Goal: Task Accomplishment & Management: Manage account settings

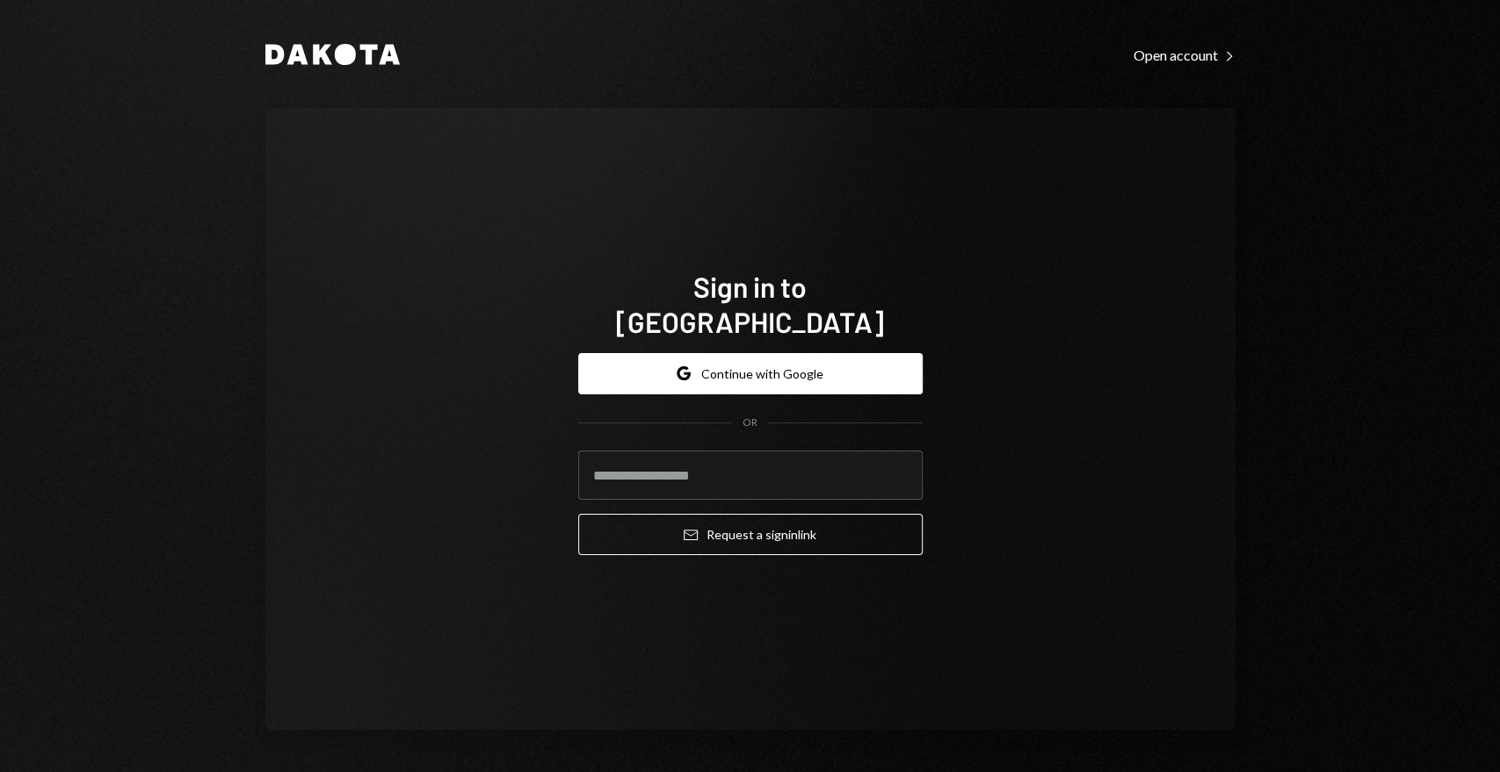
type input "**********"
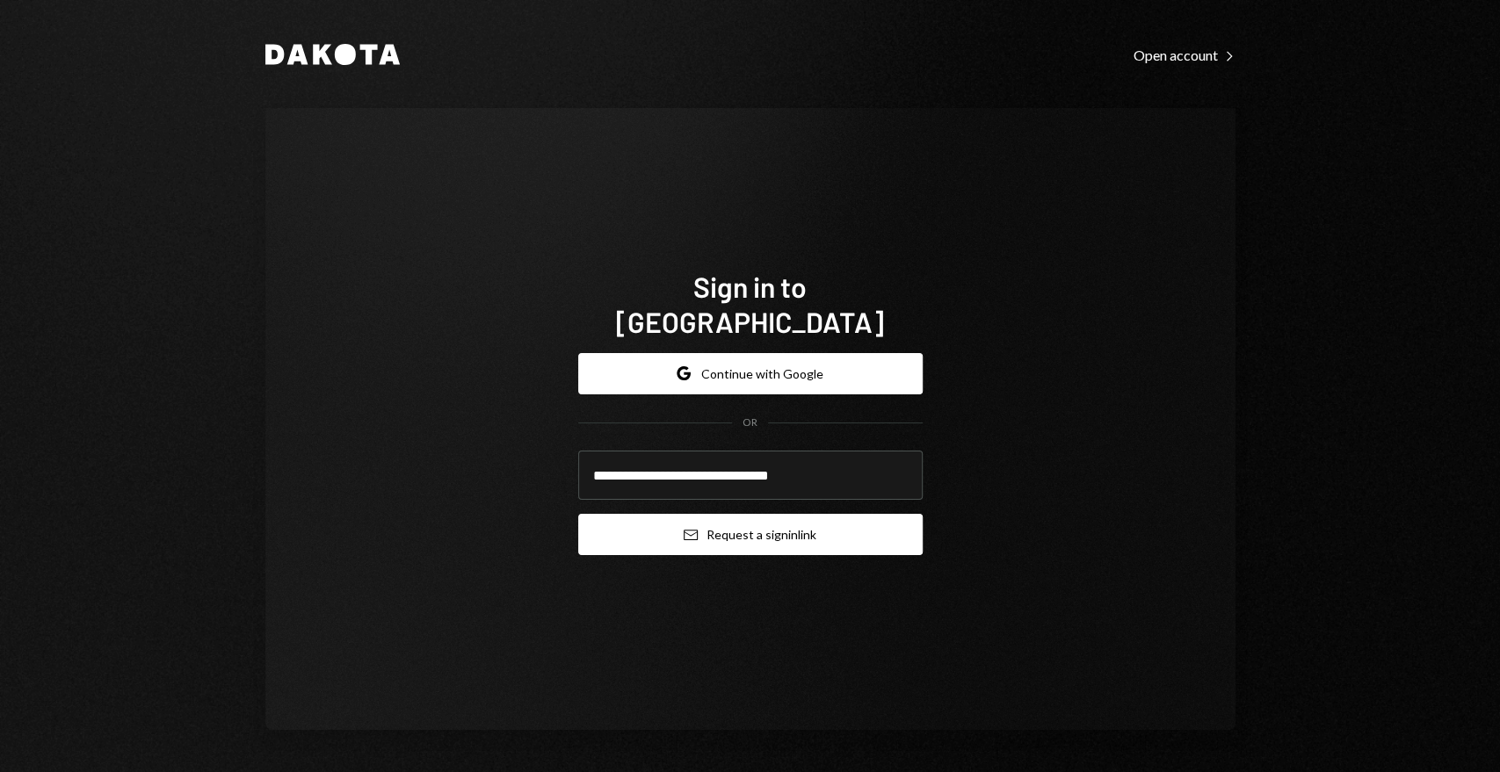
click at [663, 521] on button "Email Request a sign in link" at bounding box center [750, 534] width 344 height 41
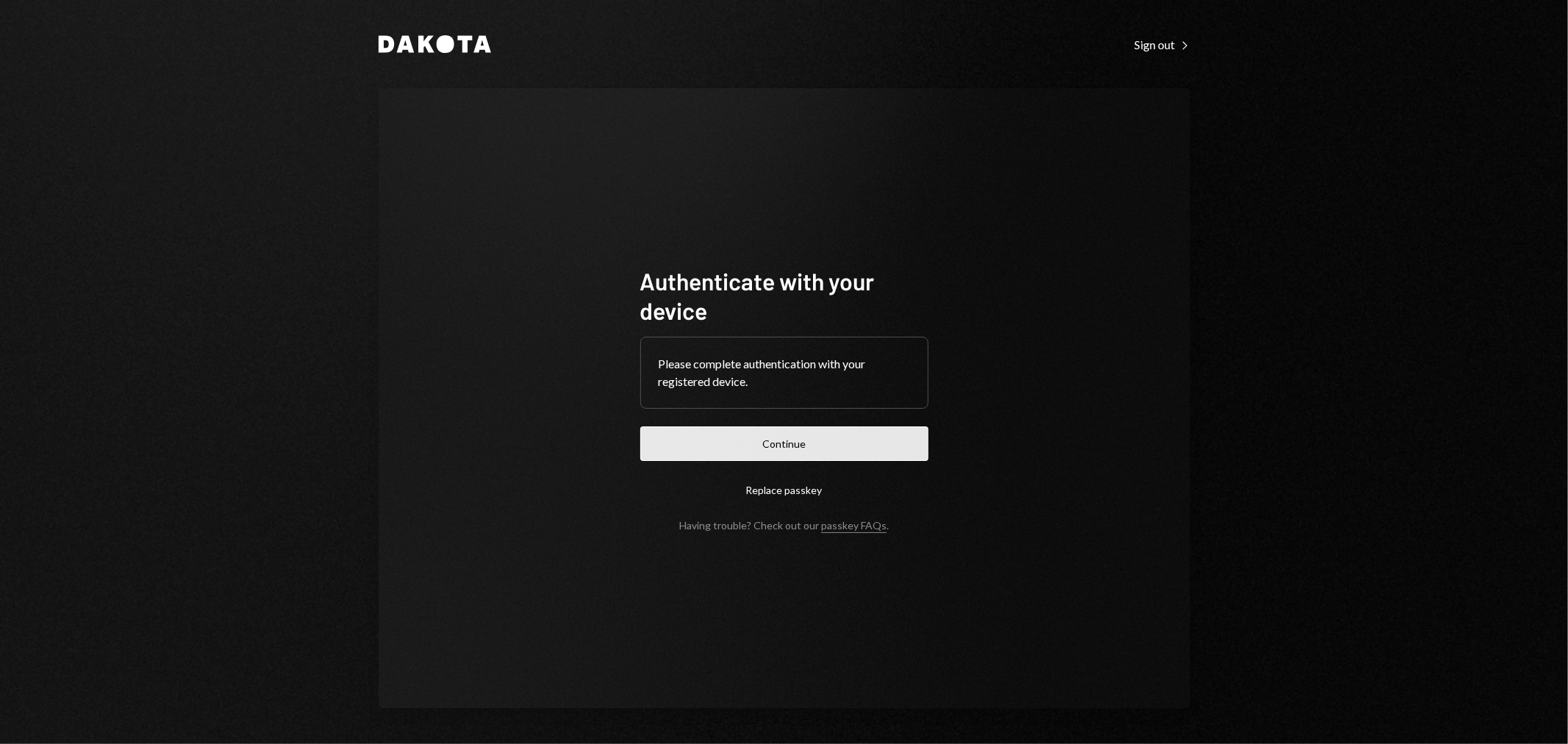
click at [822, 431] on button "Continue" at bounding box center [784, 444] width 288 height 34
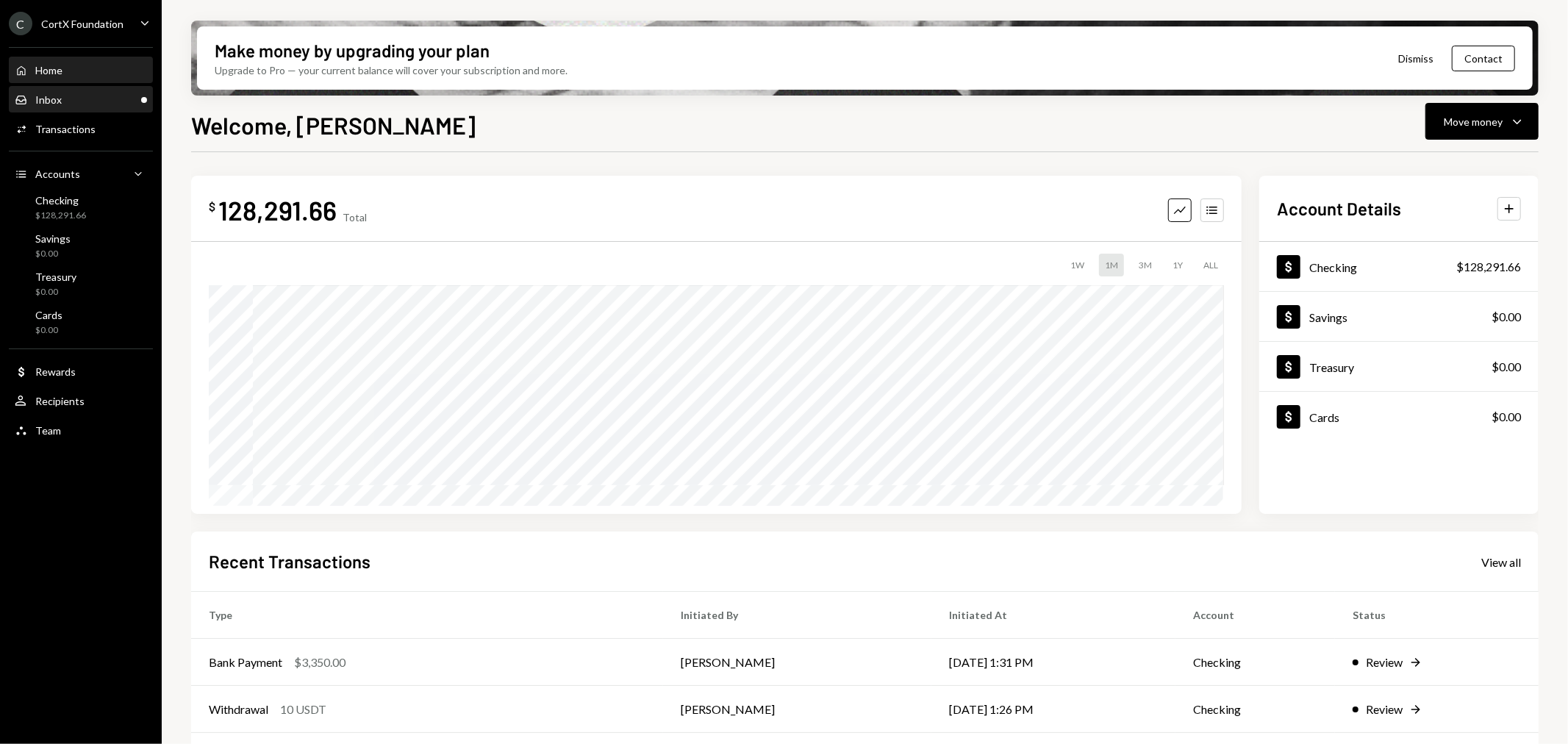
click at [79, 101] on div "Inbox Inbox" at bounding box center [81, 100] width 132 height 13
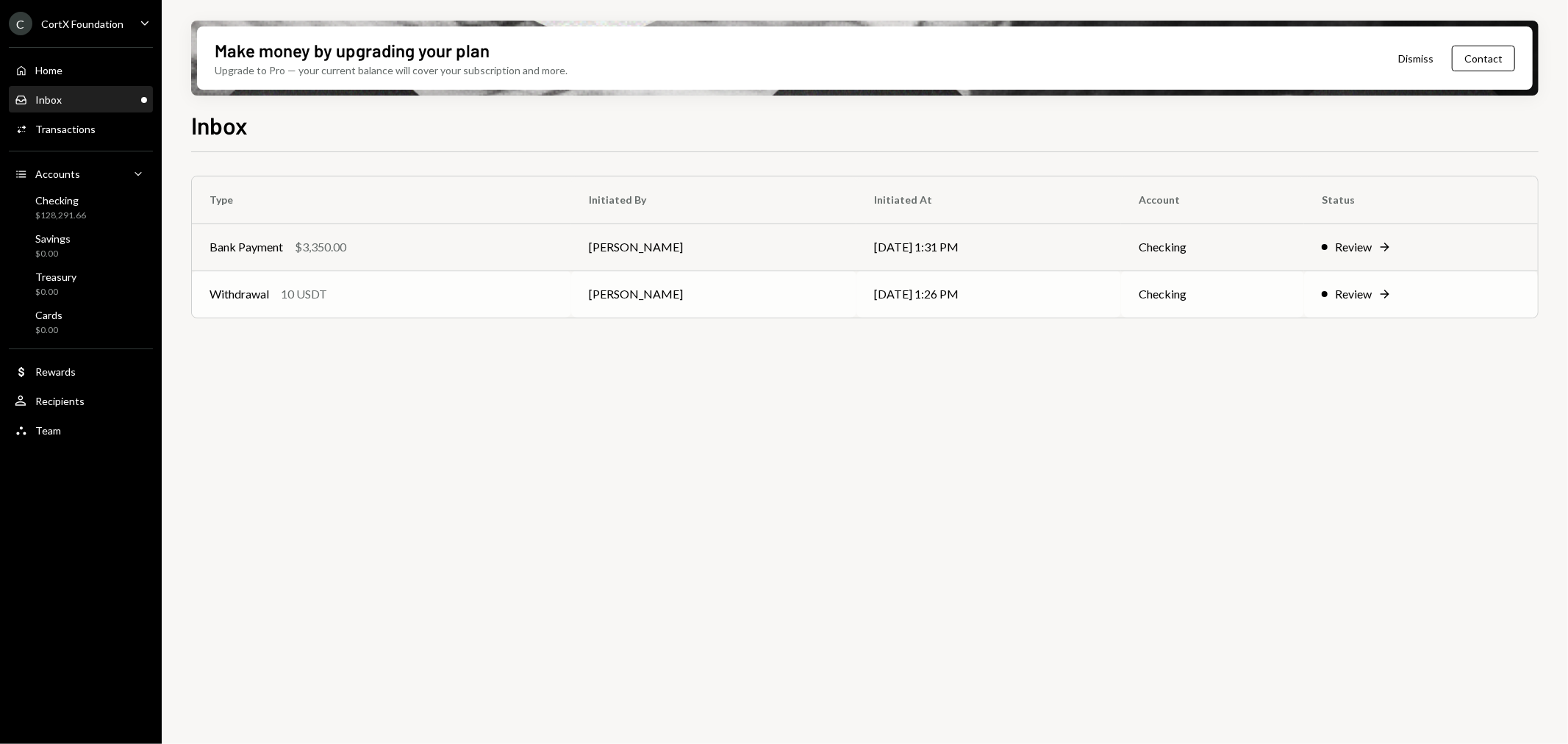
click at [387, 302] on div "Withdrawal 10 USDT" at bounding box center [381, 294] width 344 height 18
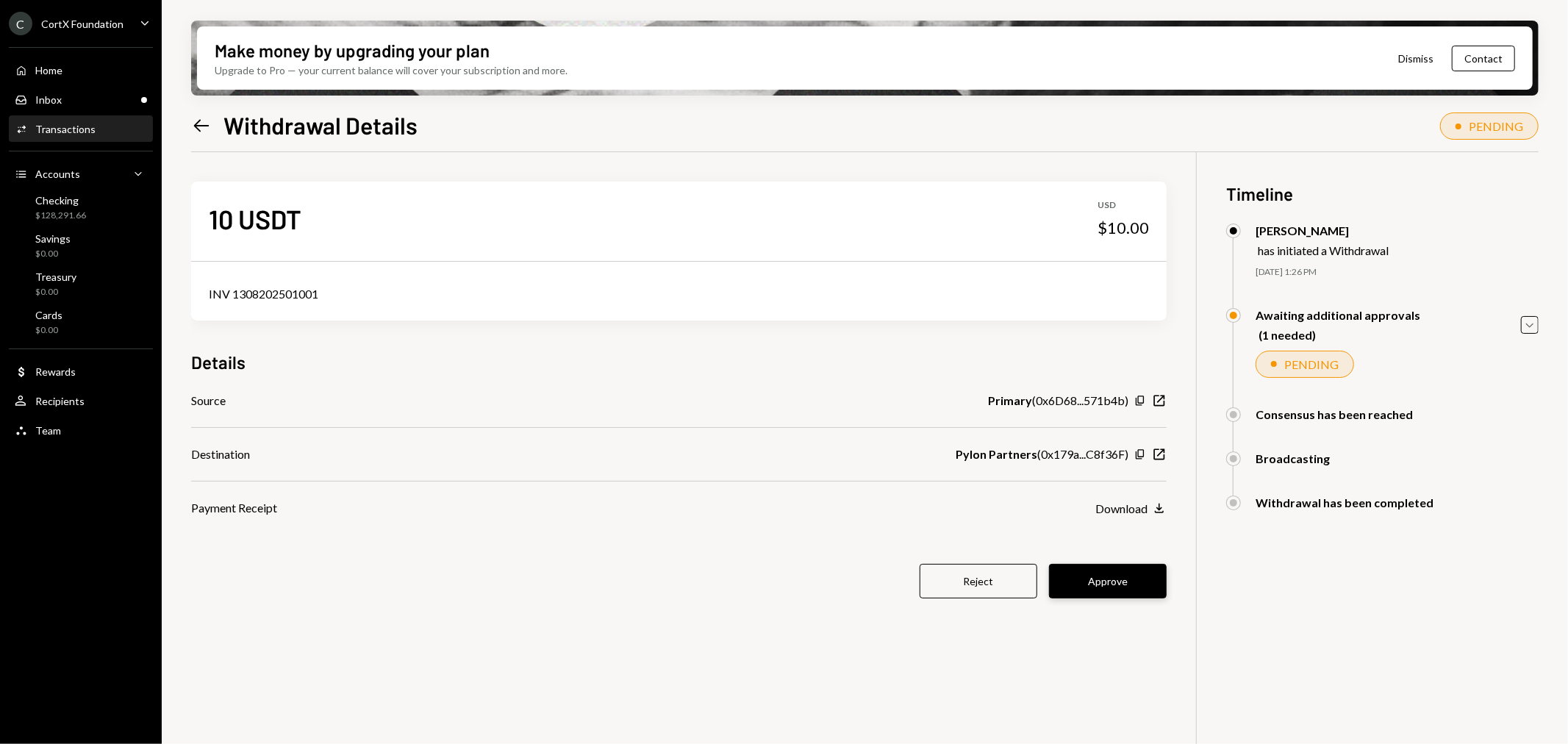
click at [1086, 593] on button "Approve" at bounding box center [1108, 581] width 118 height 34
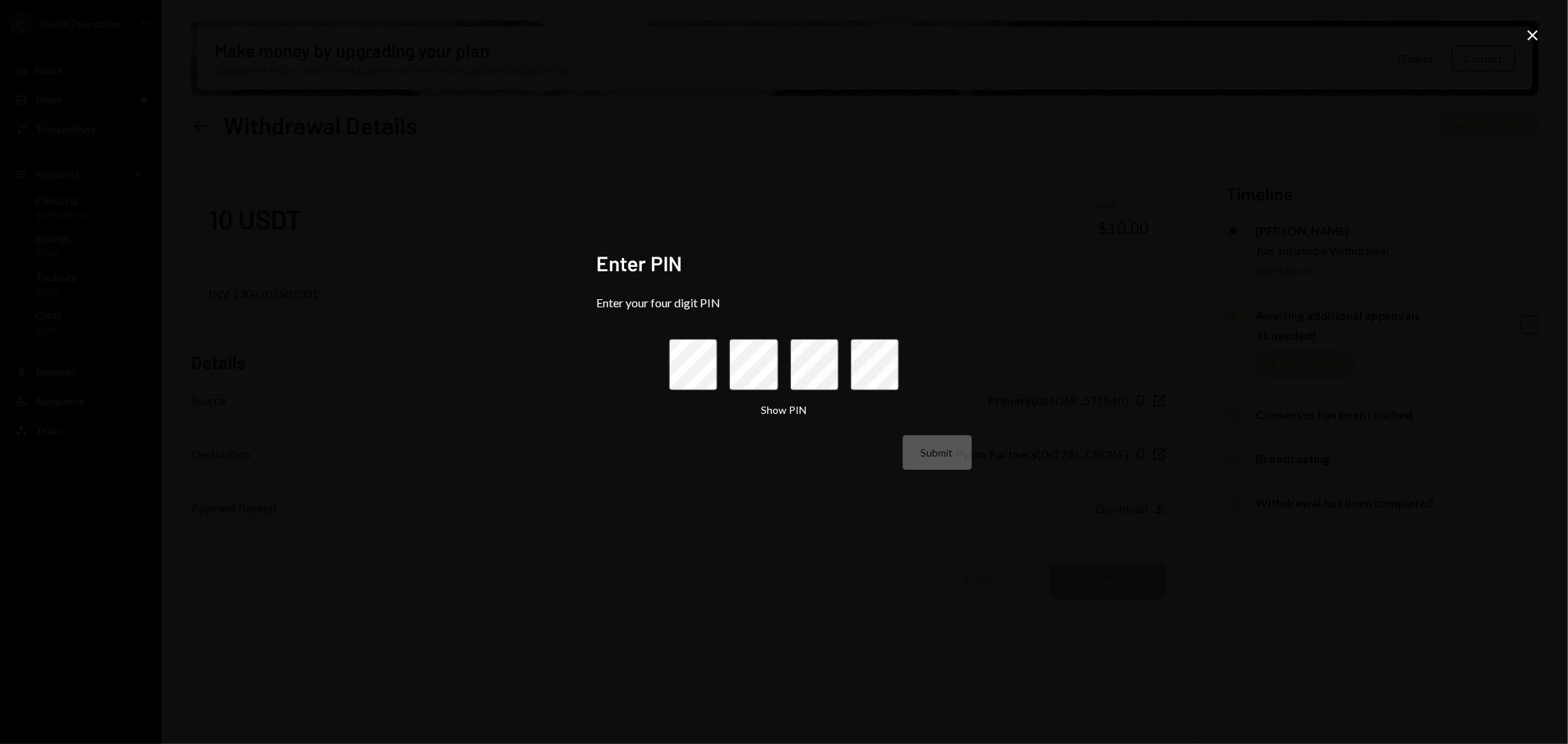
click at [1537, 35] on icon "Close" at bounding box center [1533, 35] width 18 height 18
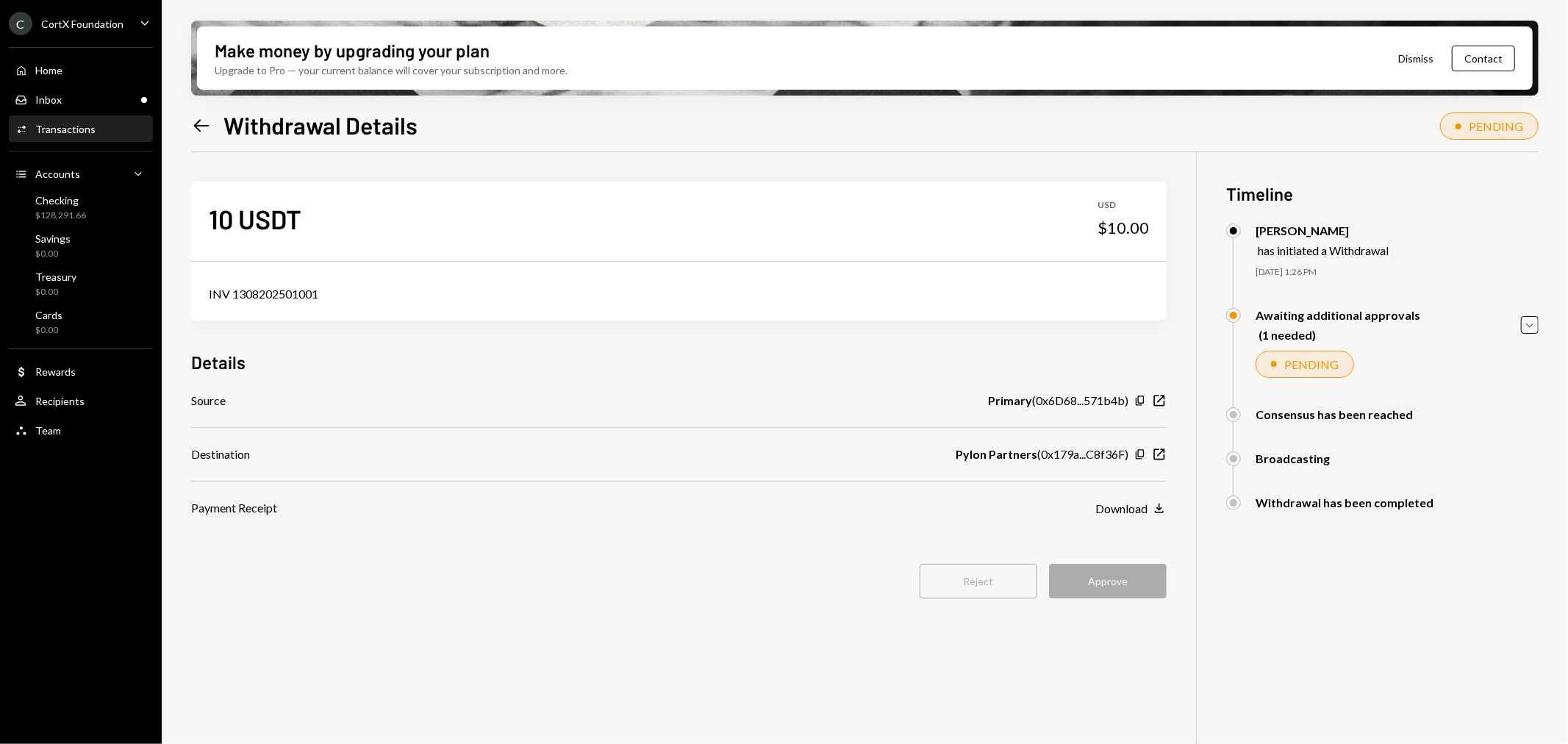
click at [890, 540] on div "10 USDT USD $10.00 INV 1308202501001 Details Source Primary ( 0x6D68...571b4b )…" at bounding box center [679, 399] width 976 height 494
click at [1527, 319] on icon "Caret Down" at bounding box center [1530, 325] width 16 height 16
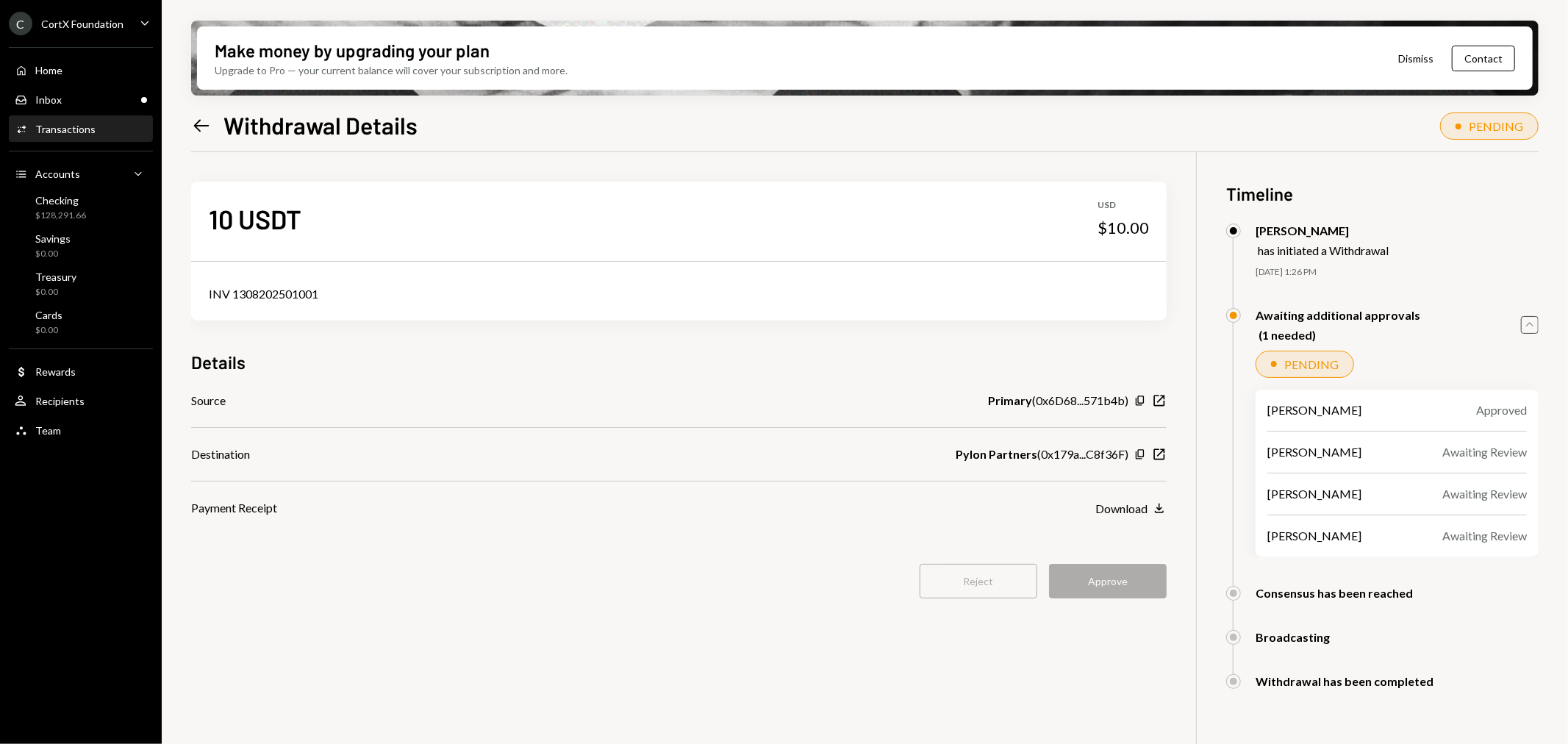
drag, startPoint x: 1527, startPoint y: 319, endPoint x: 1519, endPoint y: 321, distance: 8.2
click at [1527, 319] on icon "Caret Up" at bounding box center [1530, 325] width 16 height 16
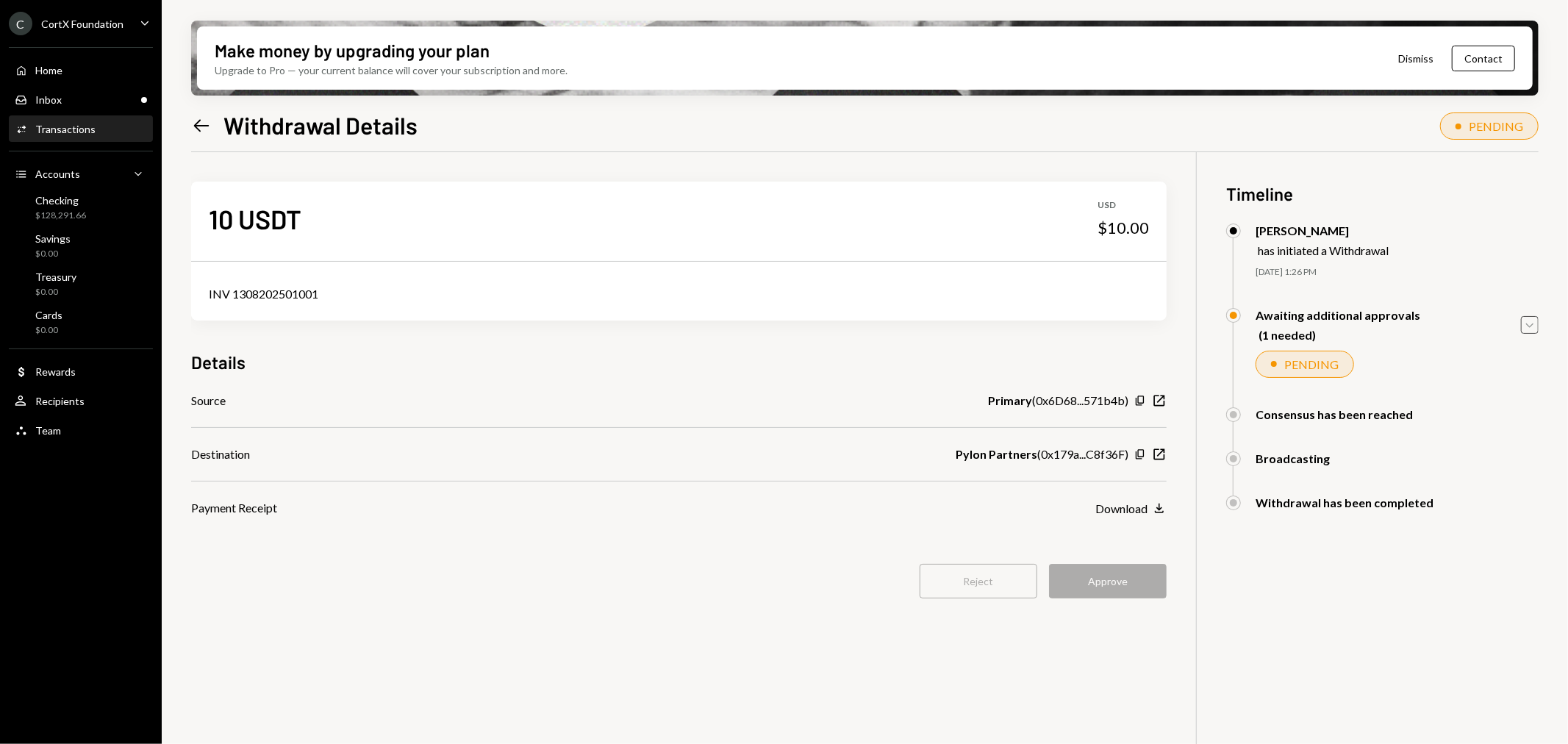
click at [728, 474] on div "Source Primary ( 0x6D68...571b4b ) Copy New Window Destination Pylon Partners (…" at bounding box center [679, 454] width 976 height 125
click at [107, 96] on div "Inbox Inbox" at bounding box center [81, 100] width 132 height 13
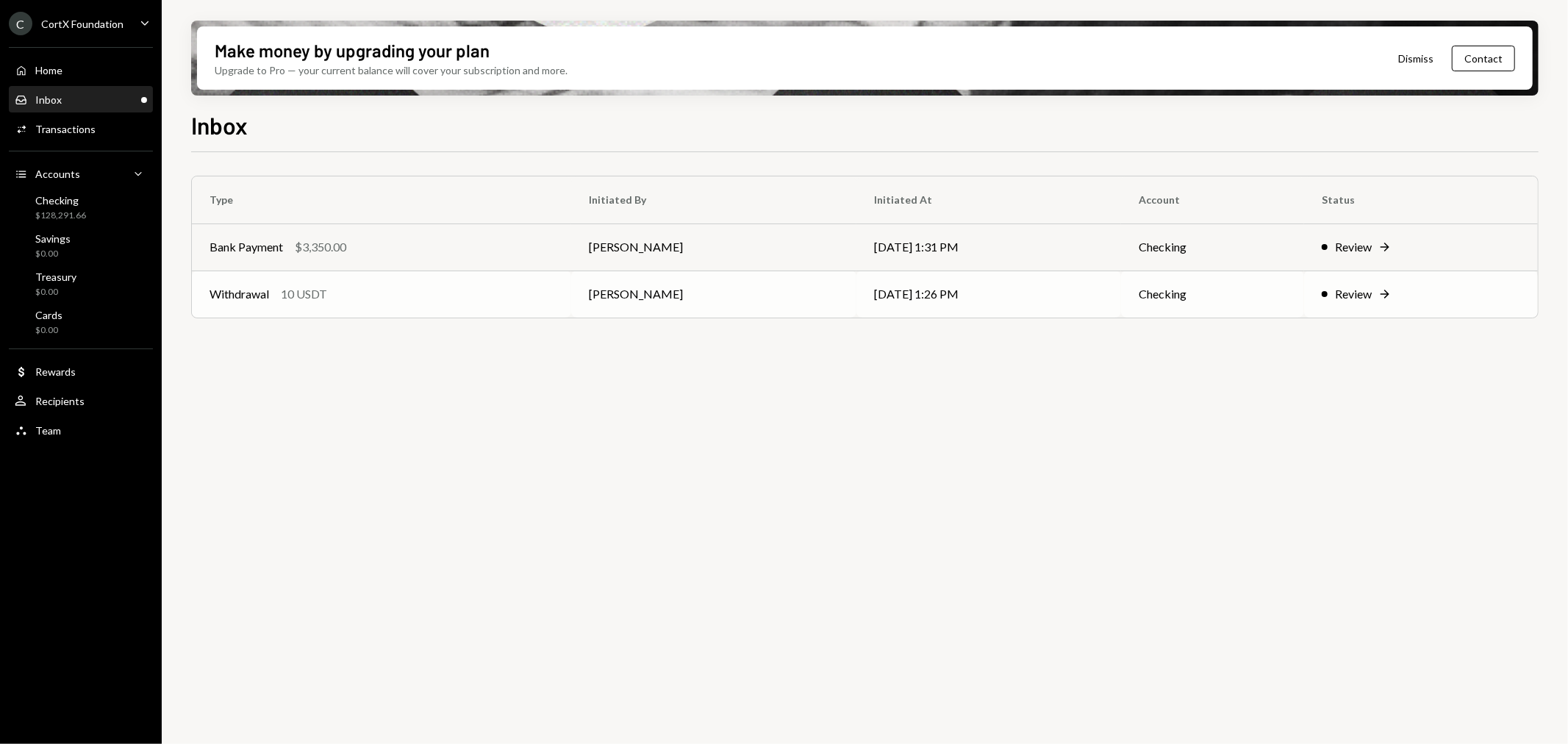
click at [421, 299] on div "Withdrawal 10 USDT" at bounding box center [381, 294] width 344 height 18
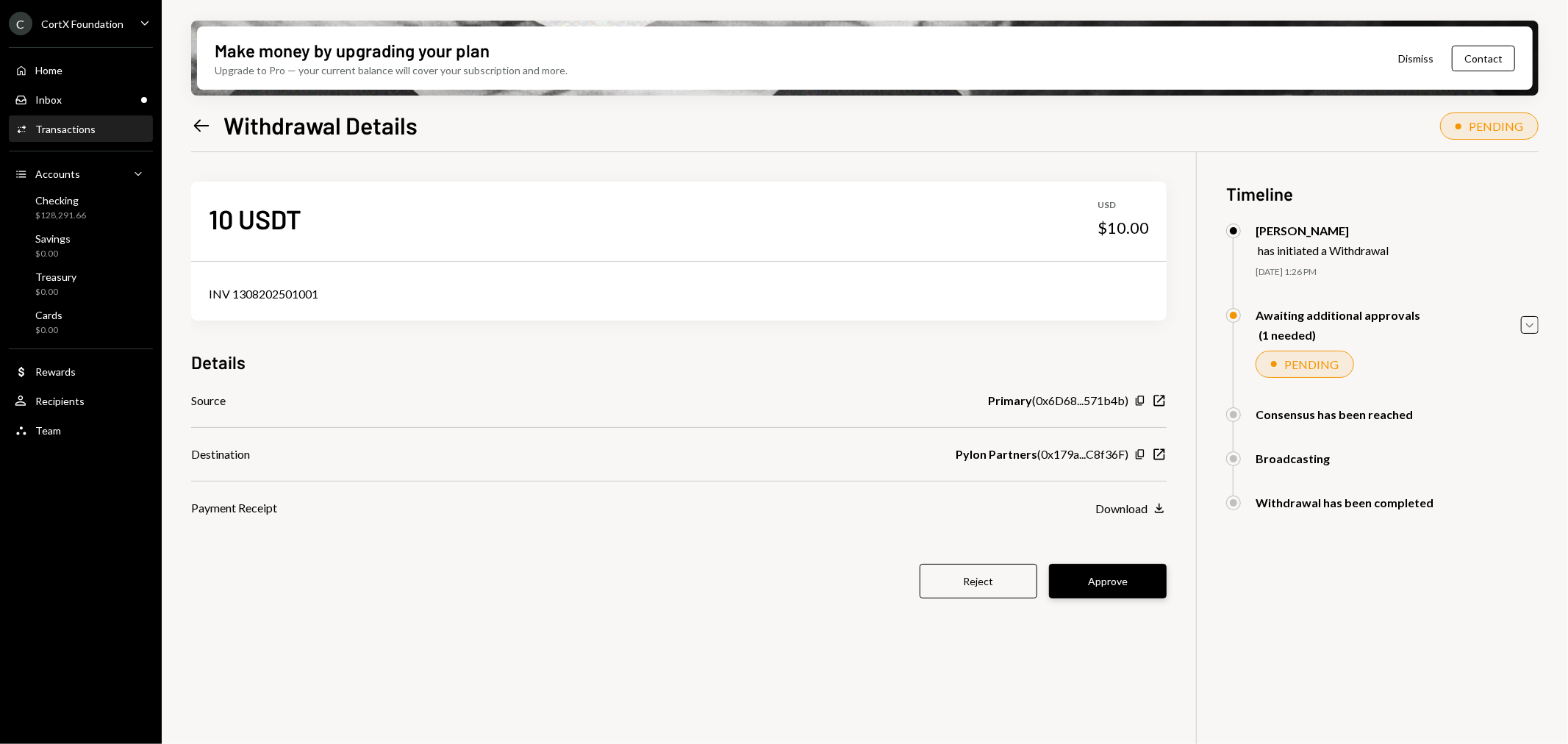
click at [1100, 594] on button "Approve" at bounding box center [1108, 581] width 118 height 34
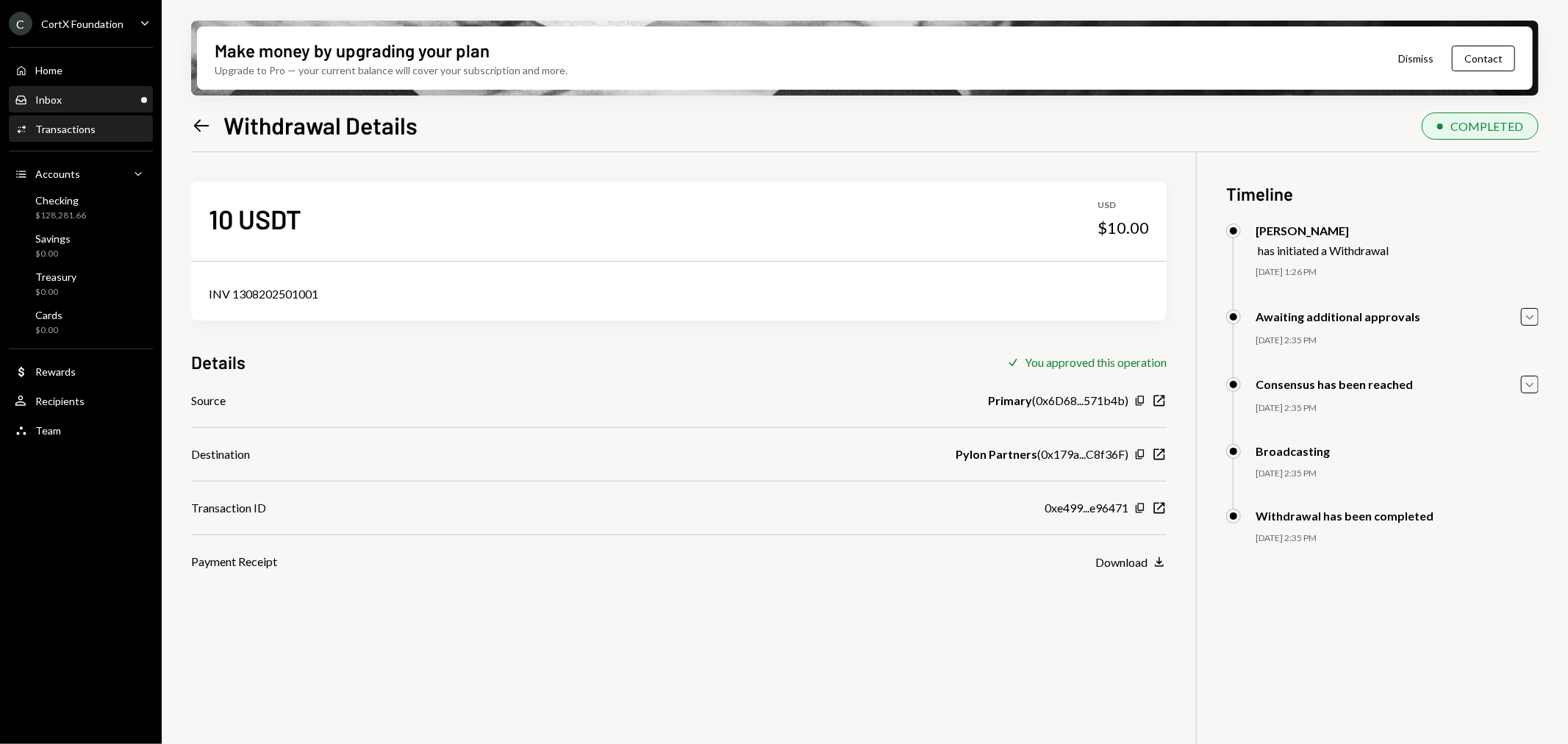
click at [92, 97] on div "Inbox Inbox" at bounding box center [81, 100] width 132 height 13
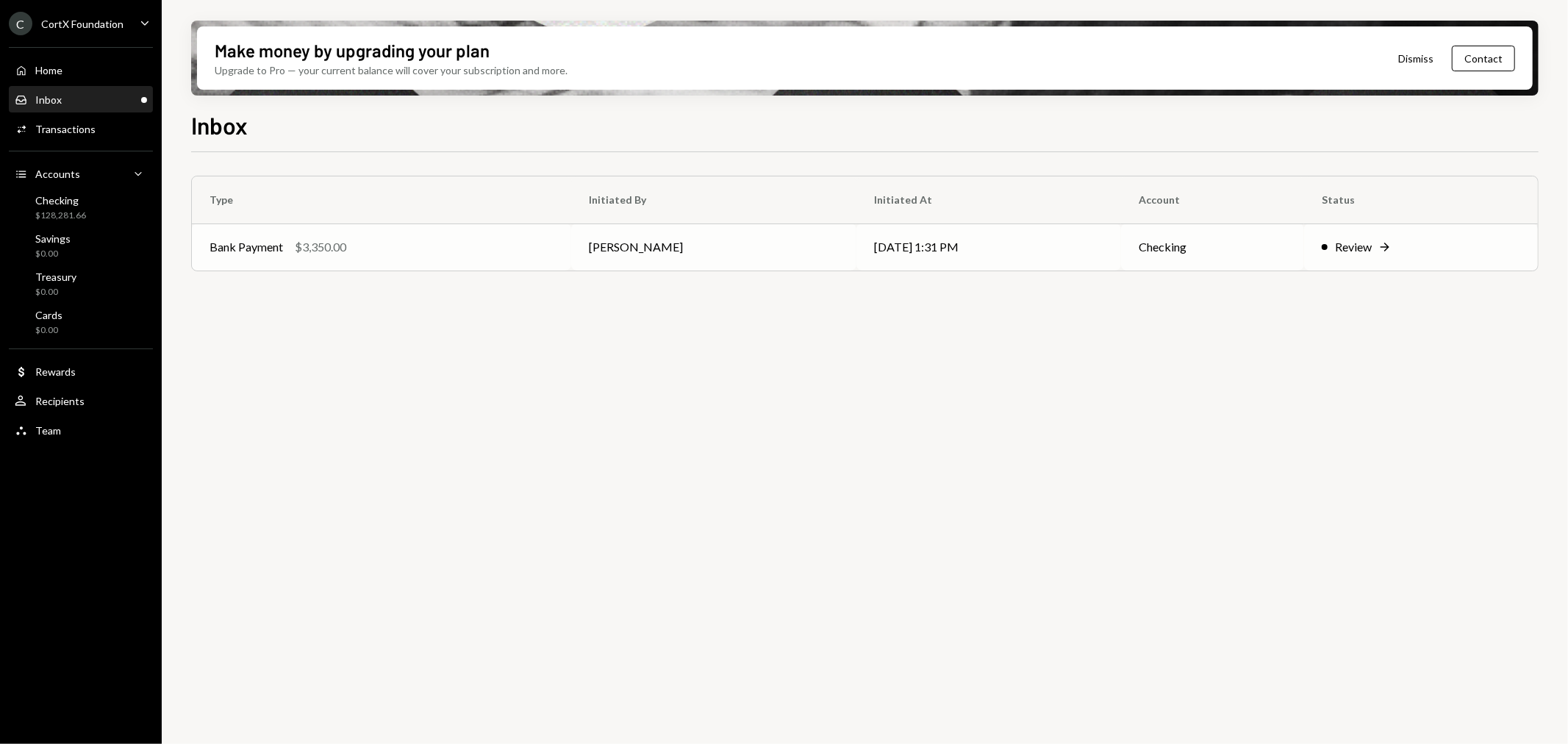
click at [656, 250] on td "[PERSON_NAME]" at bounding box center [714, 247] width 285 height 47
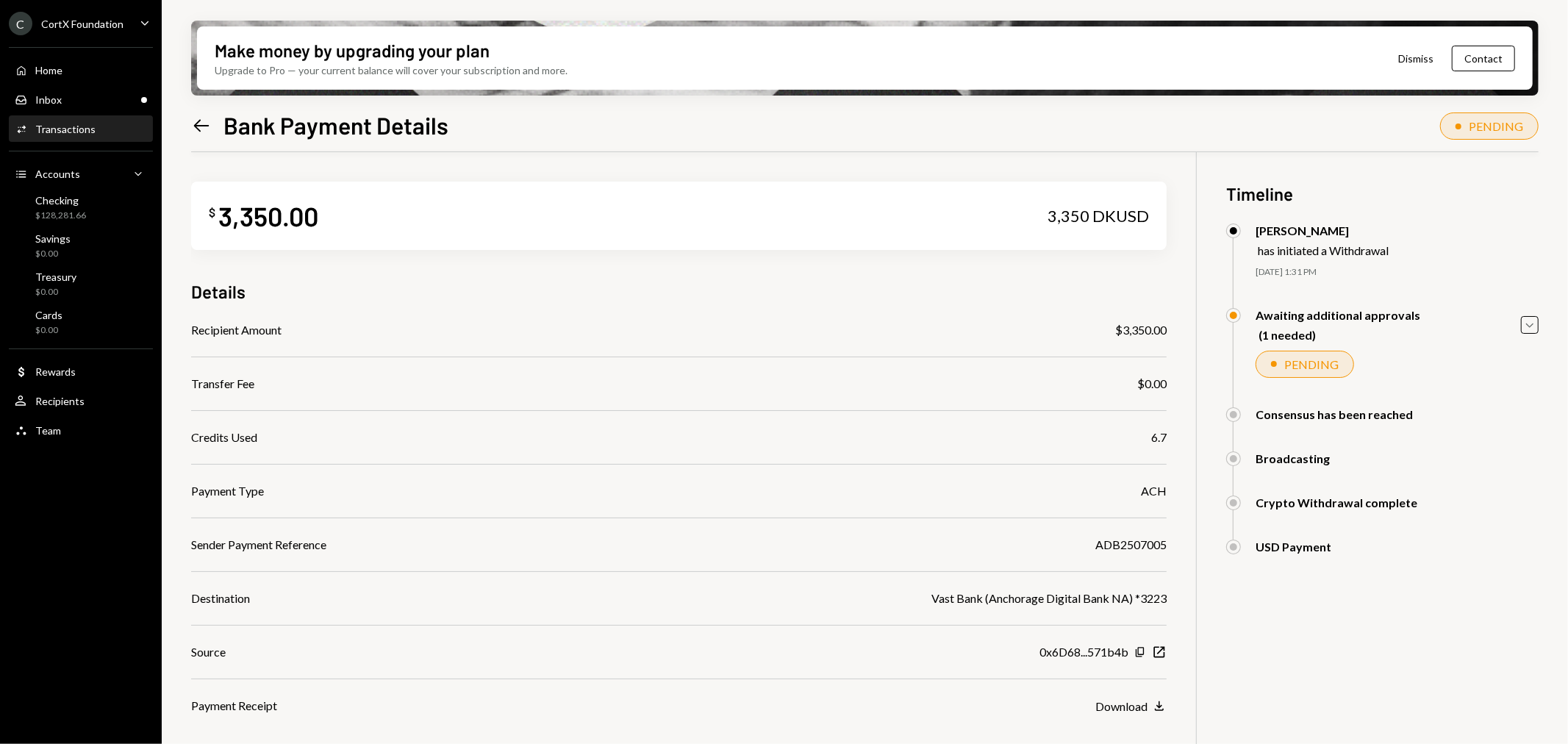
scroll to position [118, 0]
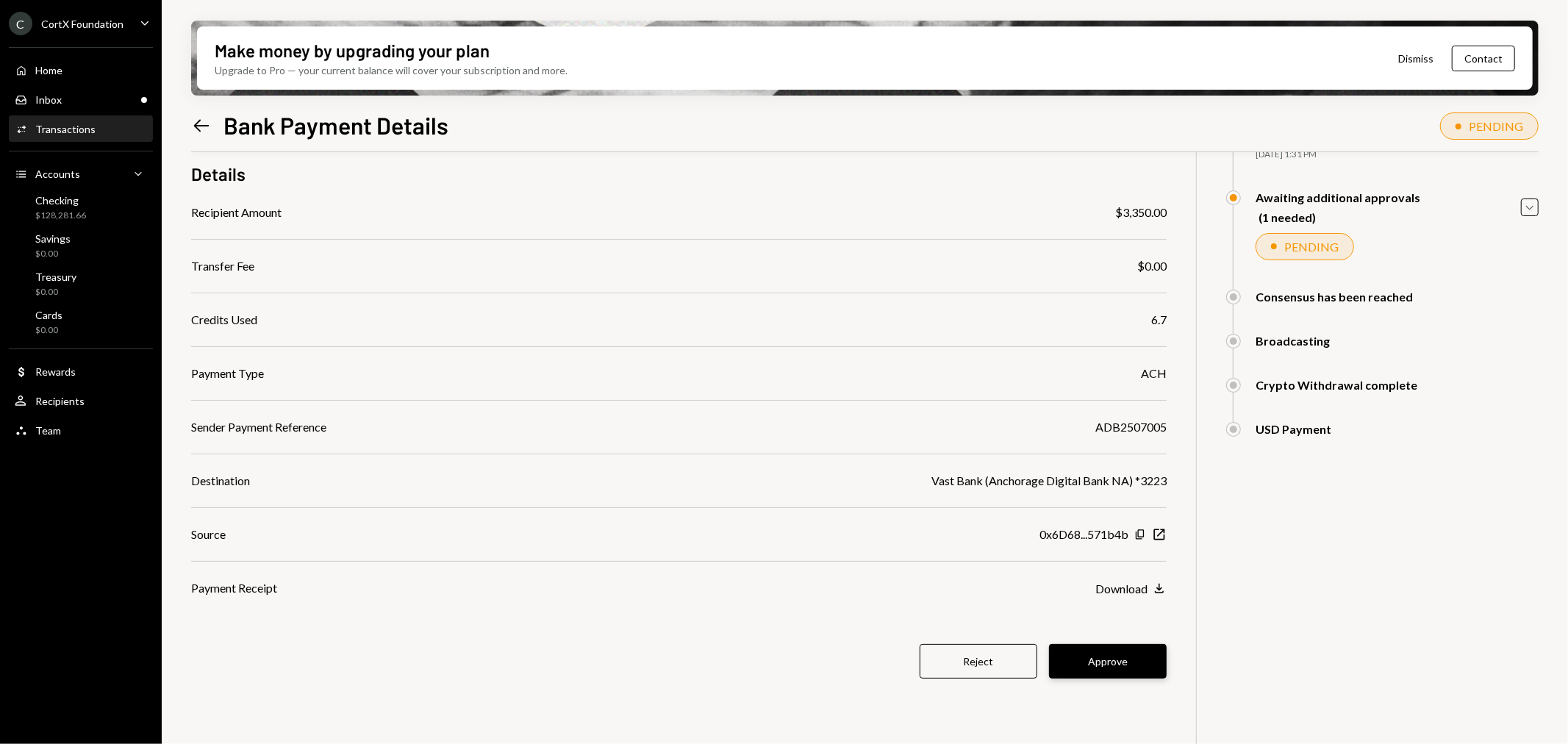
click at [1106, 657] on button "Approve" at bounding box center [1108, 661] width 118 height 34
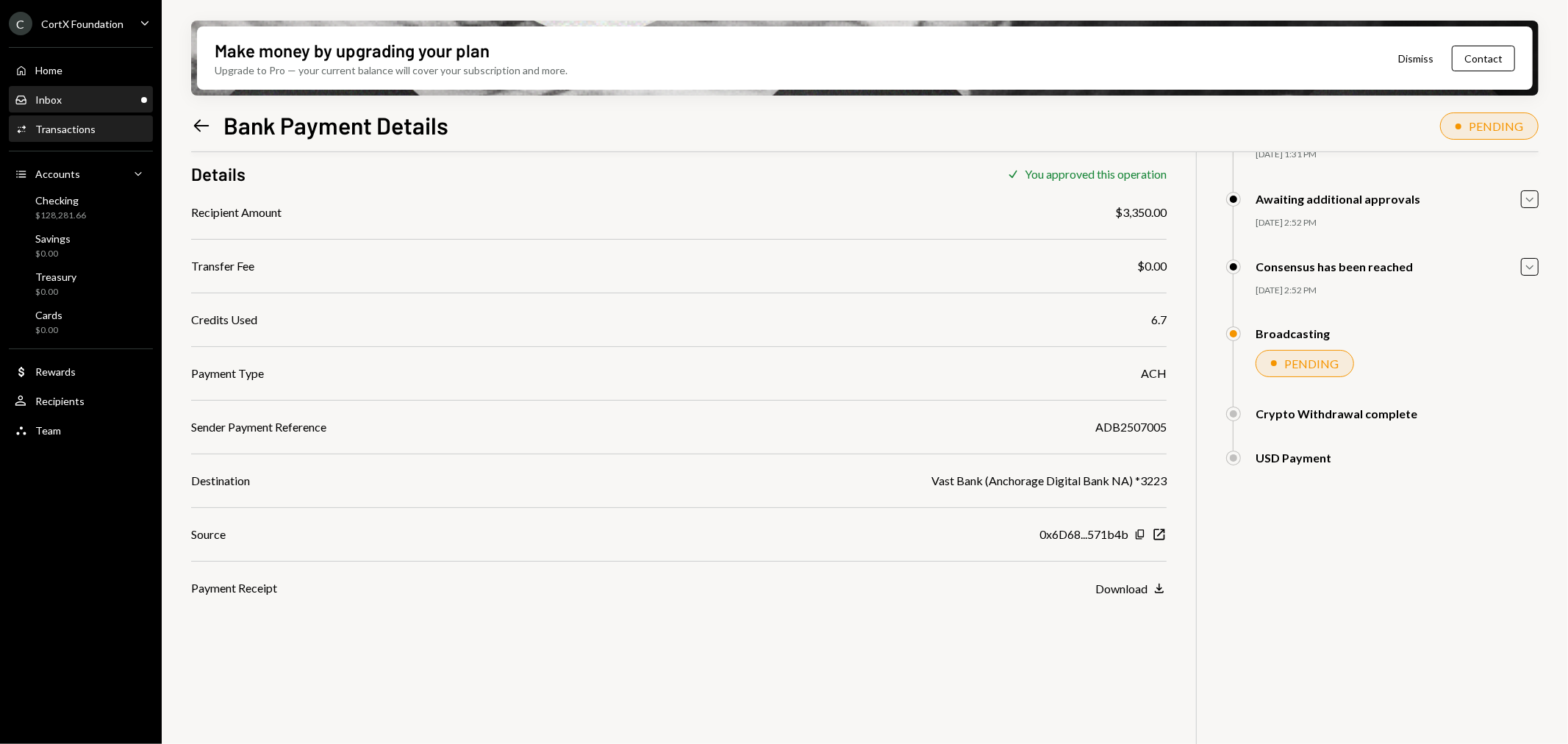
click at [83, 94] on div "Inbox Inbox" at bounding box center [81, 100] width 132 height 13
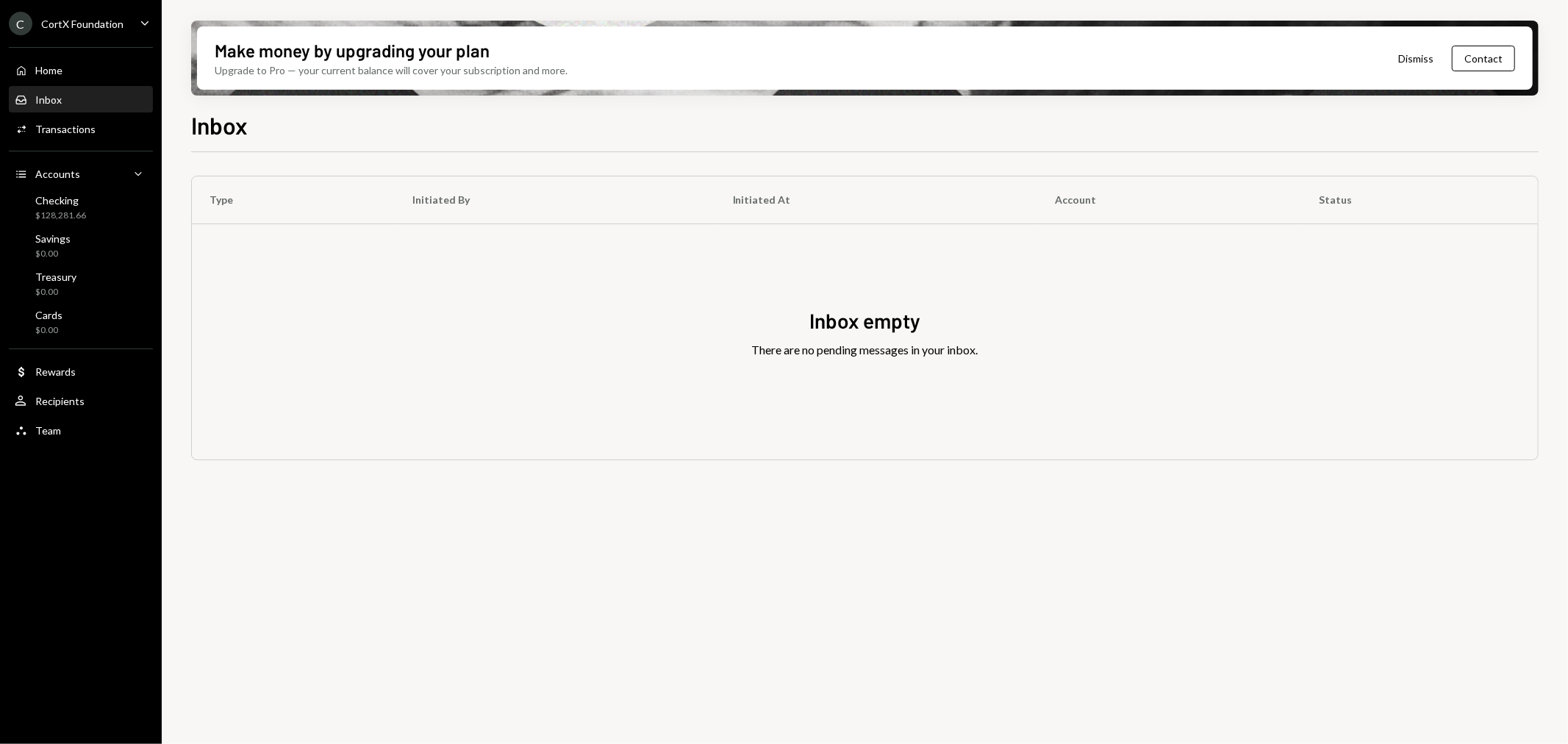
click at [84, 33] on div "C CortX Foundation" at bounding box center [66, 23] width 115 height 23
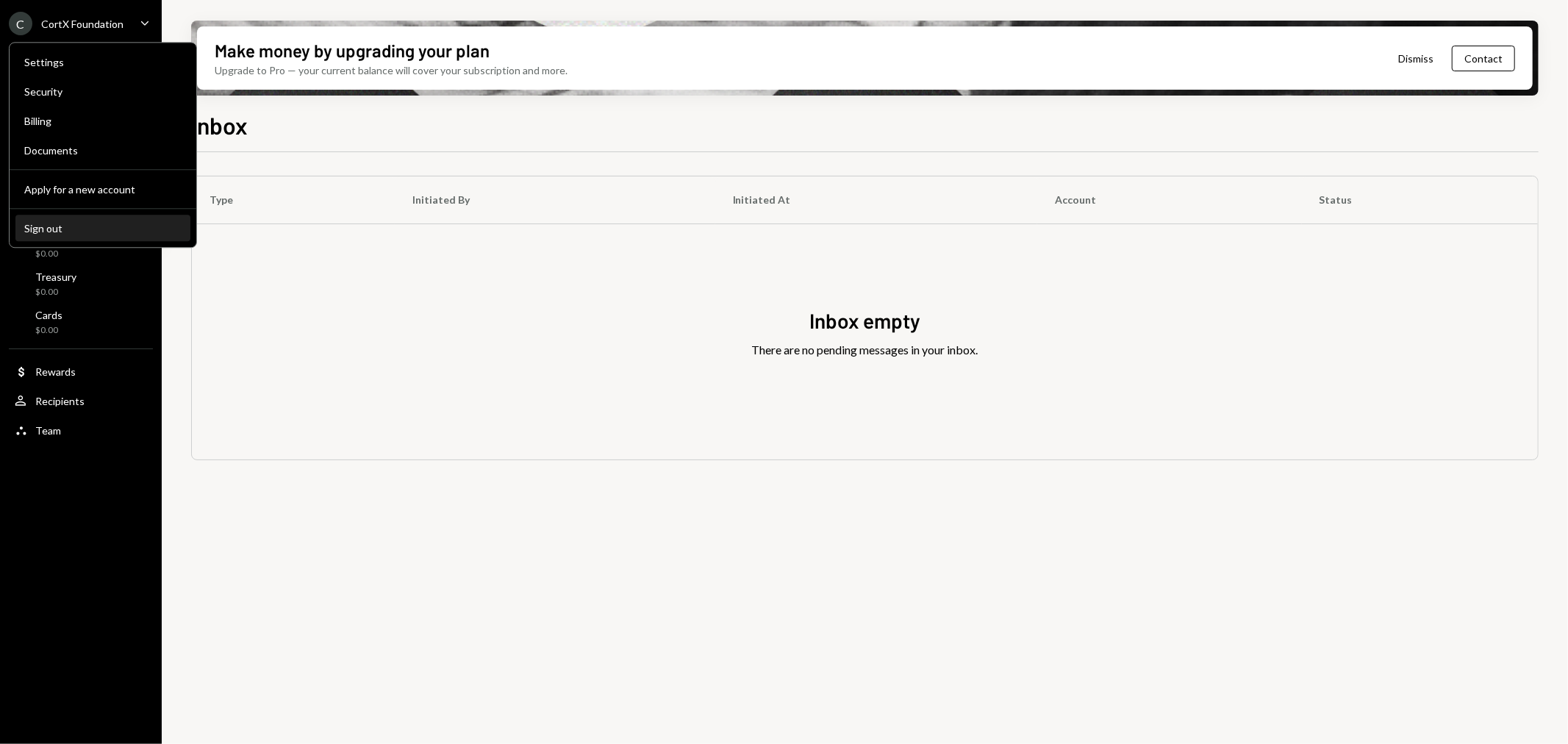
click at [82, 223] on div "Sign out" at bounding box center [103, 228] width 157 height 13
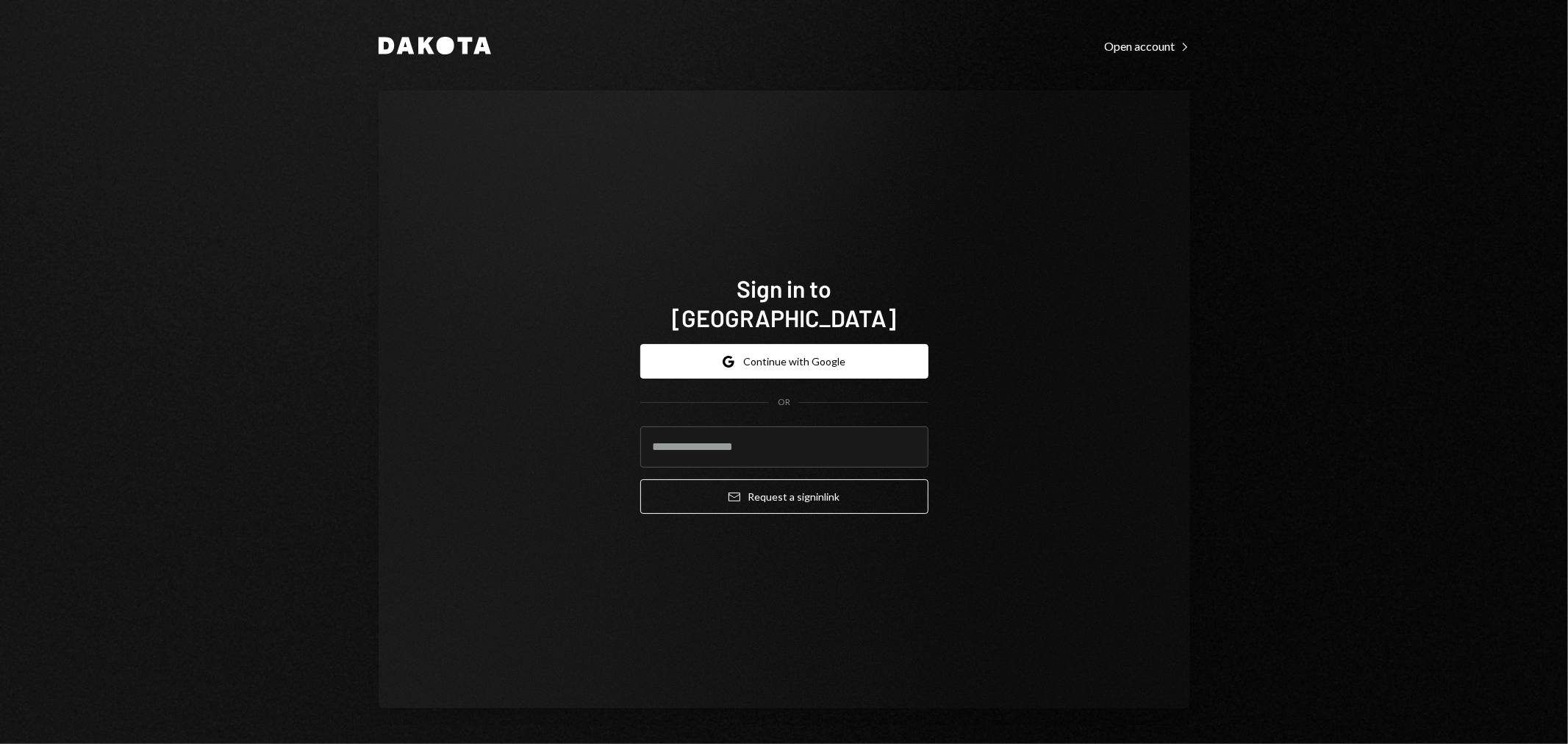
type input "**********"
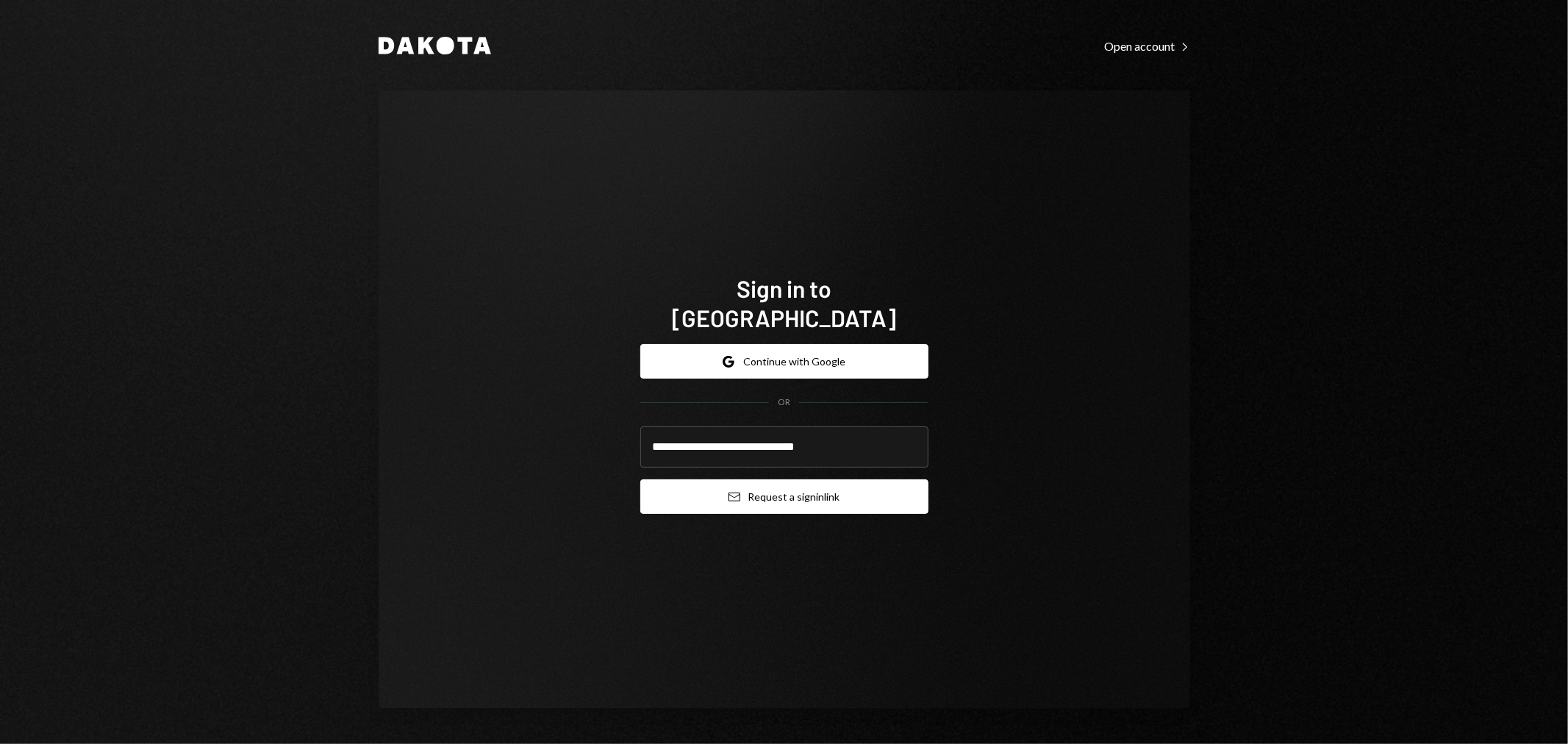
click at [726, 498] on button "Email Request a sign in link" at bounding box center [784, 496] width 288 height 34
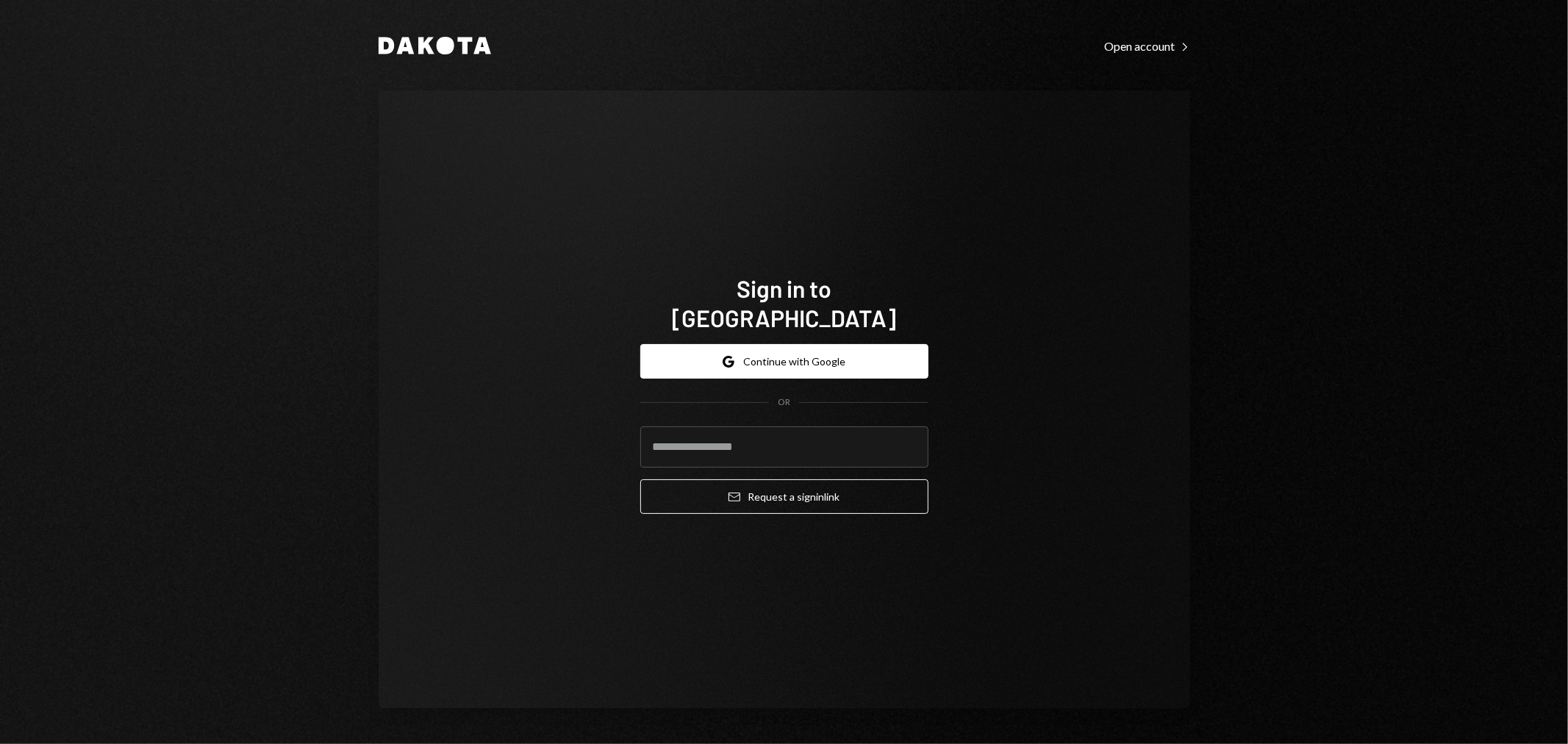
type input "**********"
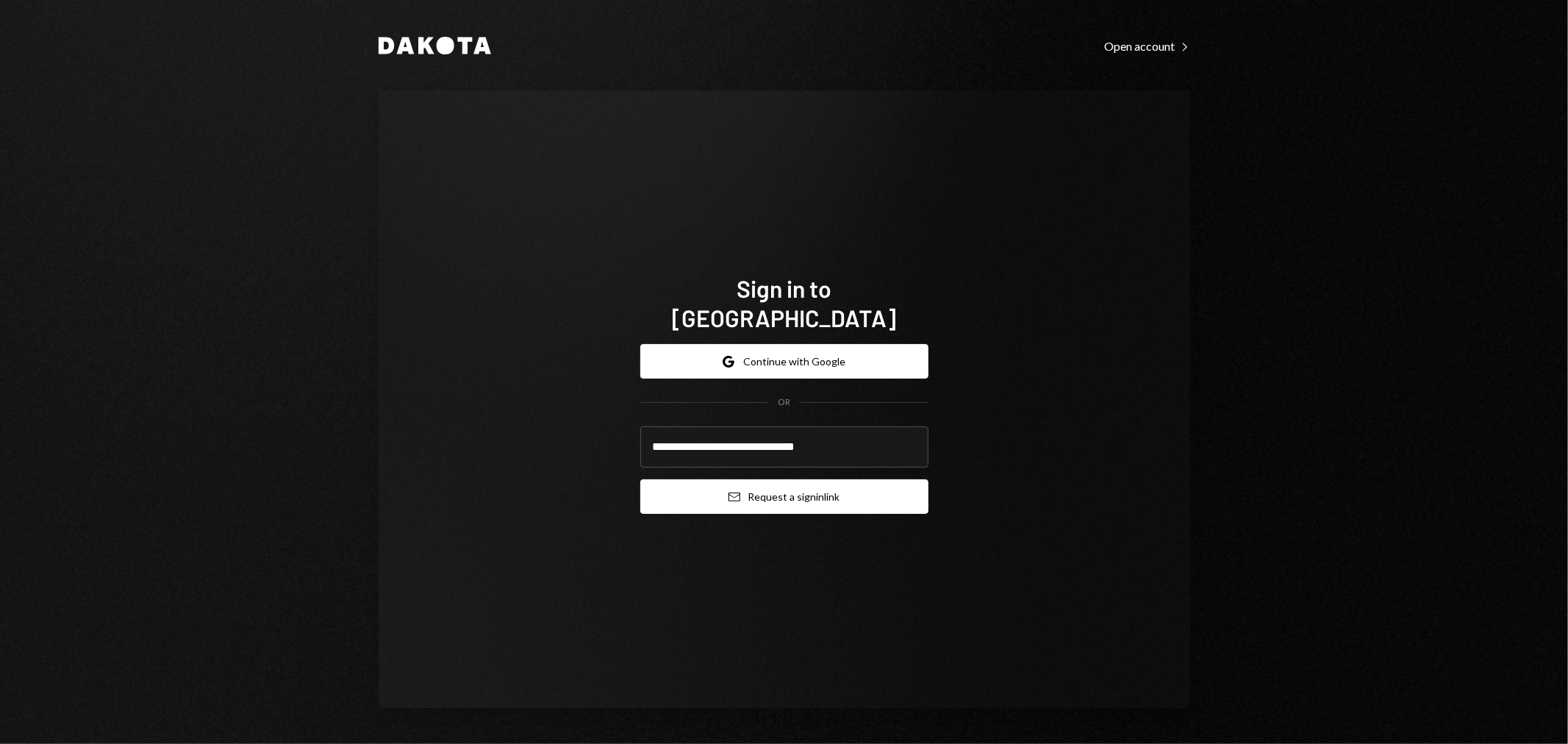
click at [769, 484] on button "Email Request a sign in link" at bounding box center [784, 496] width 288 height 34
